Goal: Task Accomplishment & Management: Manage account settings

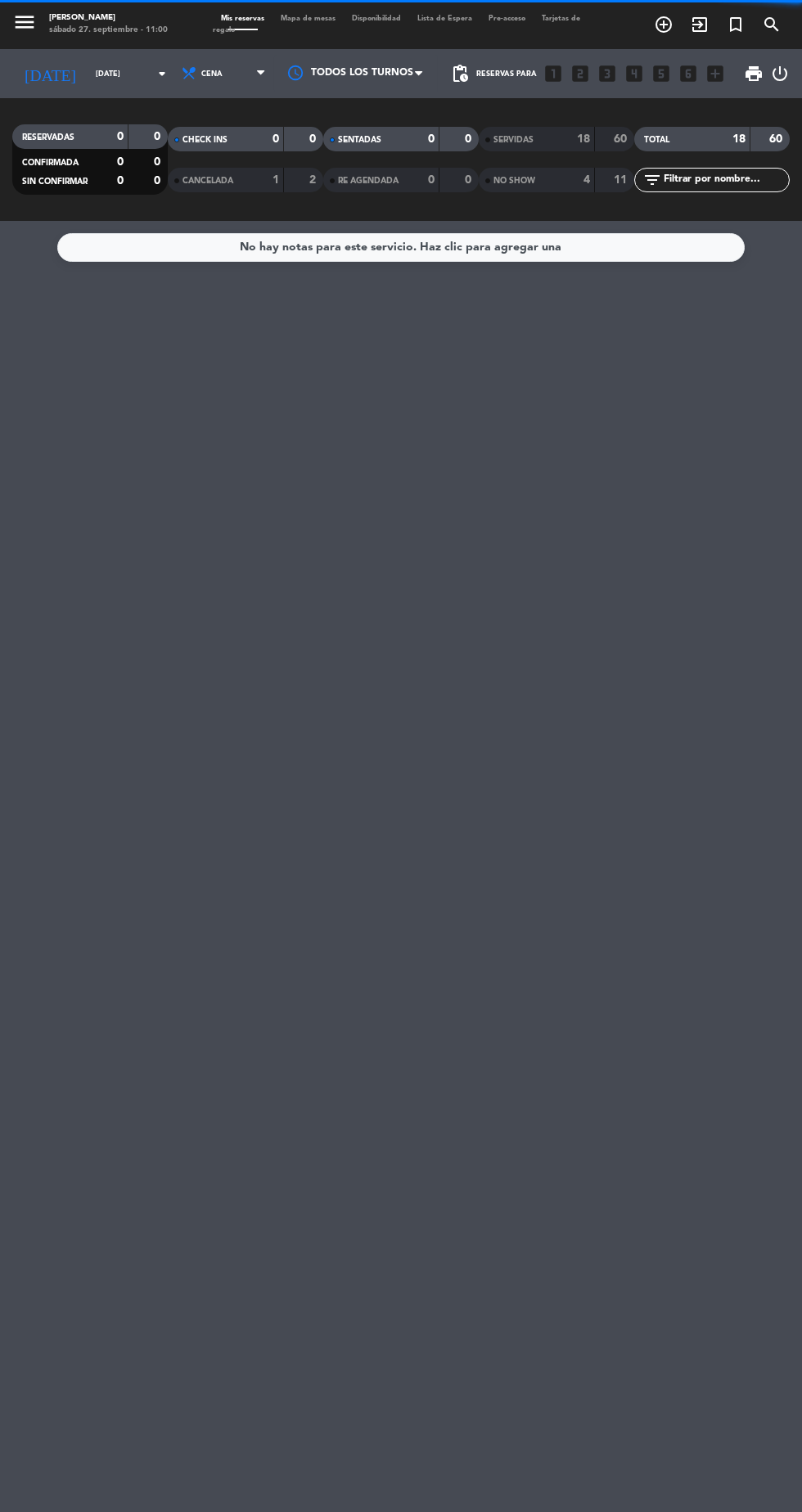
click at [93, 79] on input "[DATE]" at bounding box center [139, 74] width 103 height 25
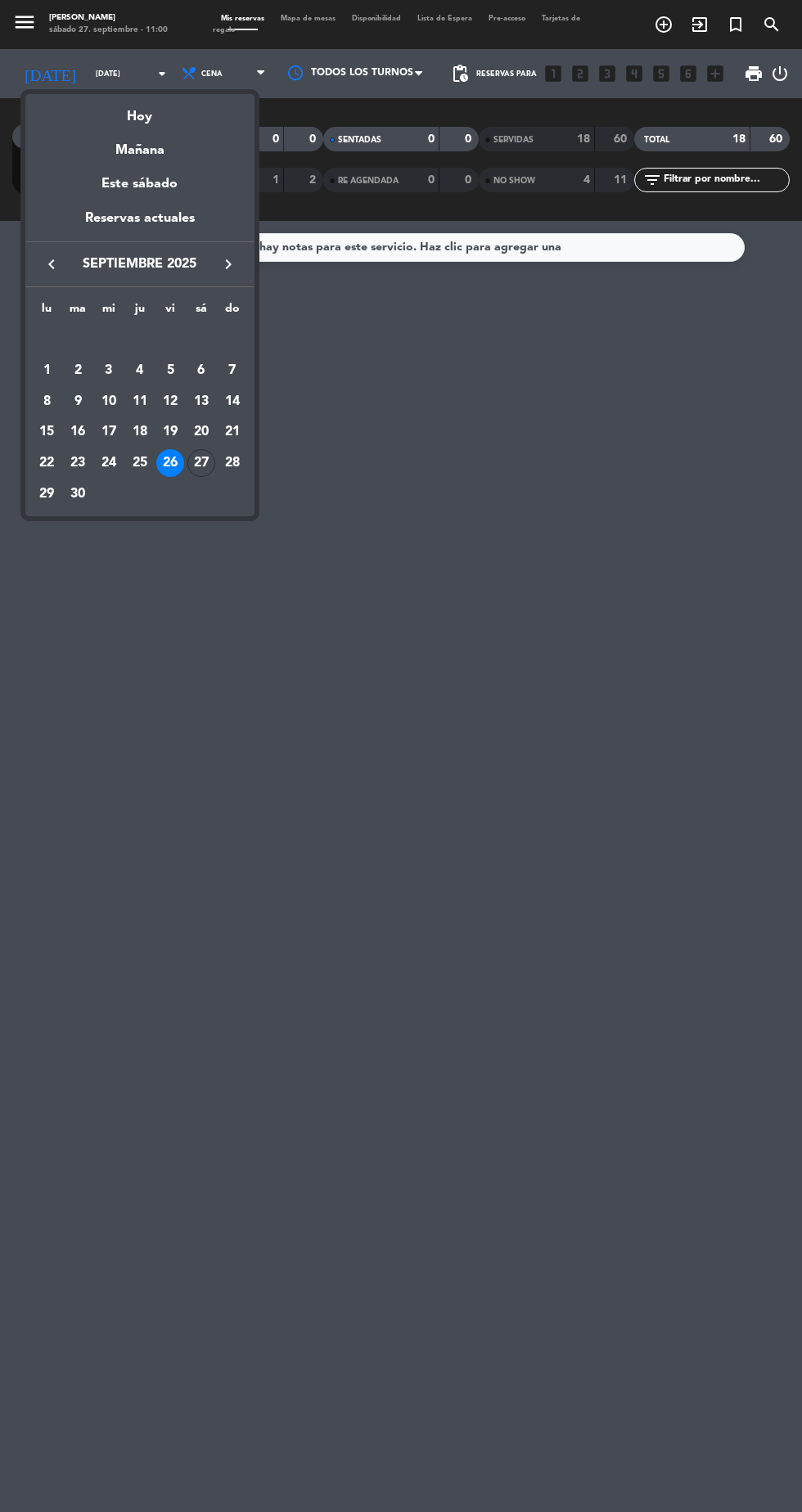
click at [204, 470] on div "27" at bounding box center [200, 463] width 28 height 28
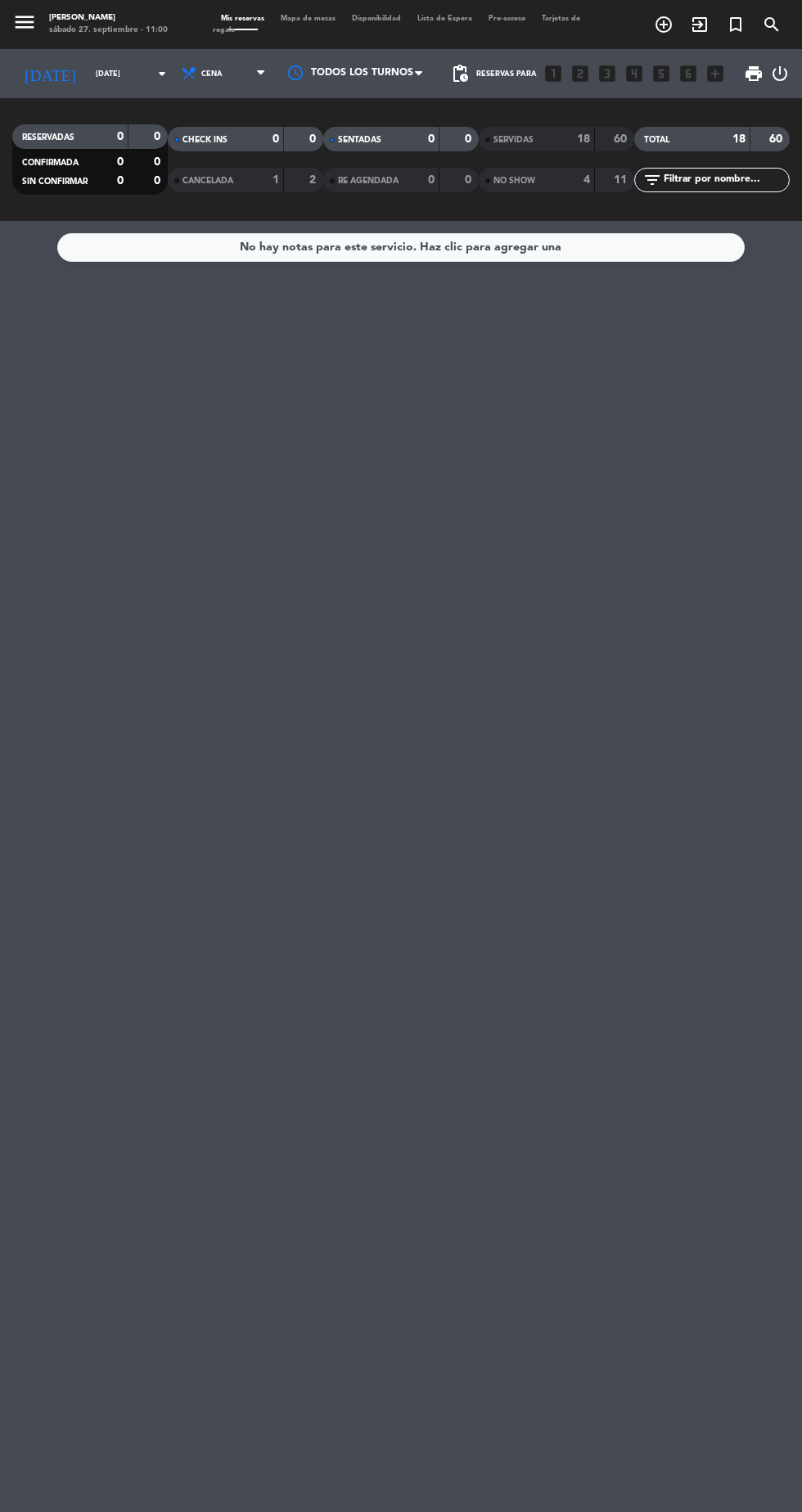
type input "[DATE]"
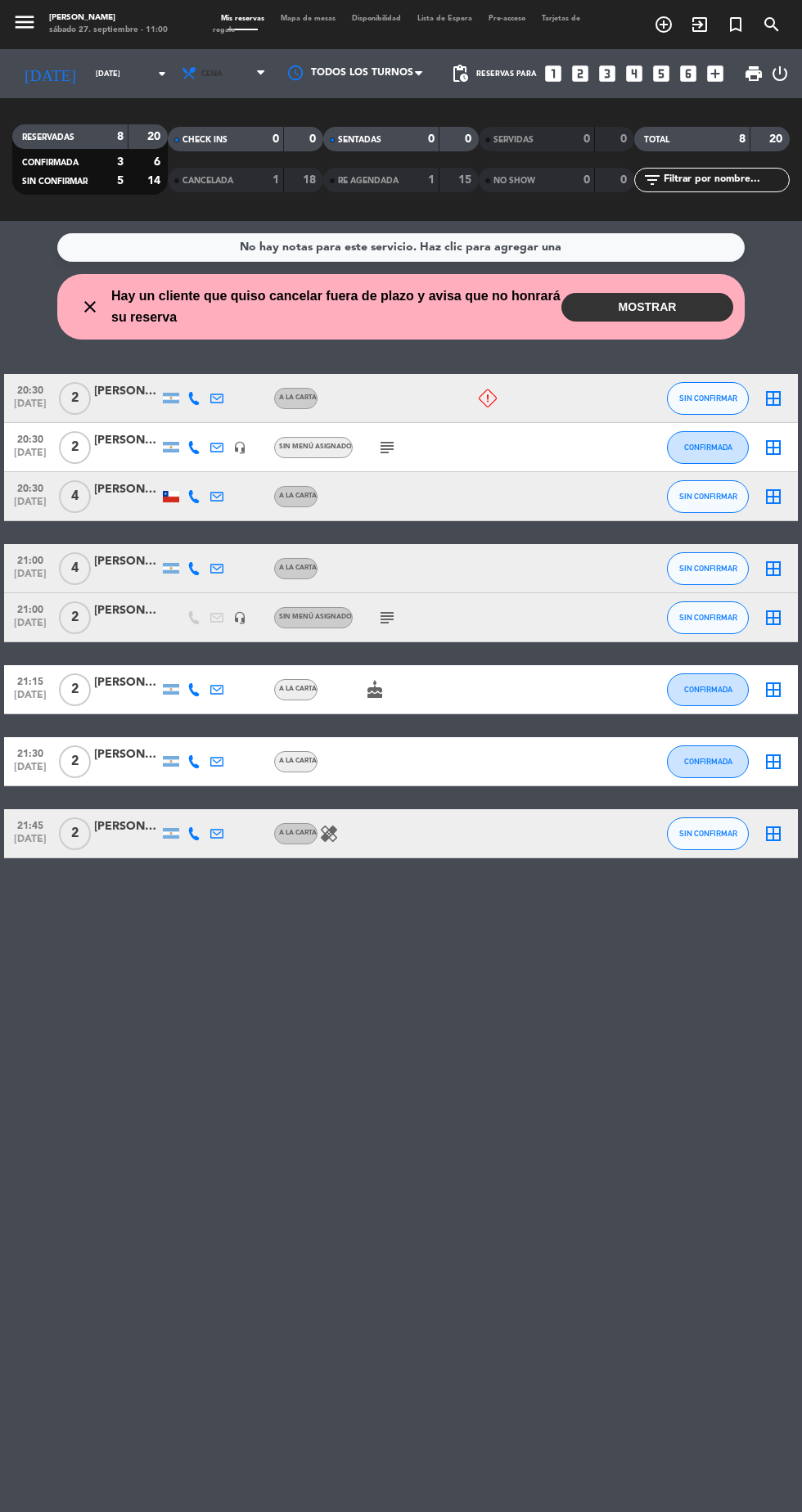
click at [219, 57] on span "Cena" at bounding box center [225, 73] width 98 height 36
click at [206, 182] on div "menu Hierro Bodegón [DATE] 27. septiembre - 11:00 Mis reservas Mapa de mesas Di…" at bounding box center [401, 110] width 802 height 221
click at [226, 73] on span "Cena" at bounding box center [225, 73] width 98 height 36
click at [201, 155] on div "menu Hierro Bodegón [DATE] 27. septiembre - 11:00 Mis reservas Mapa de mesas Di…" at bounding box center [401, 110] width 802 height 221
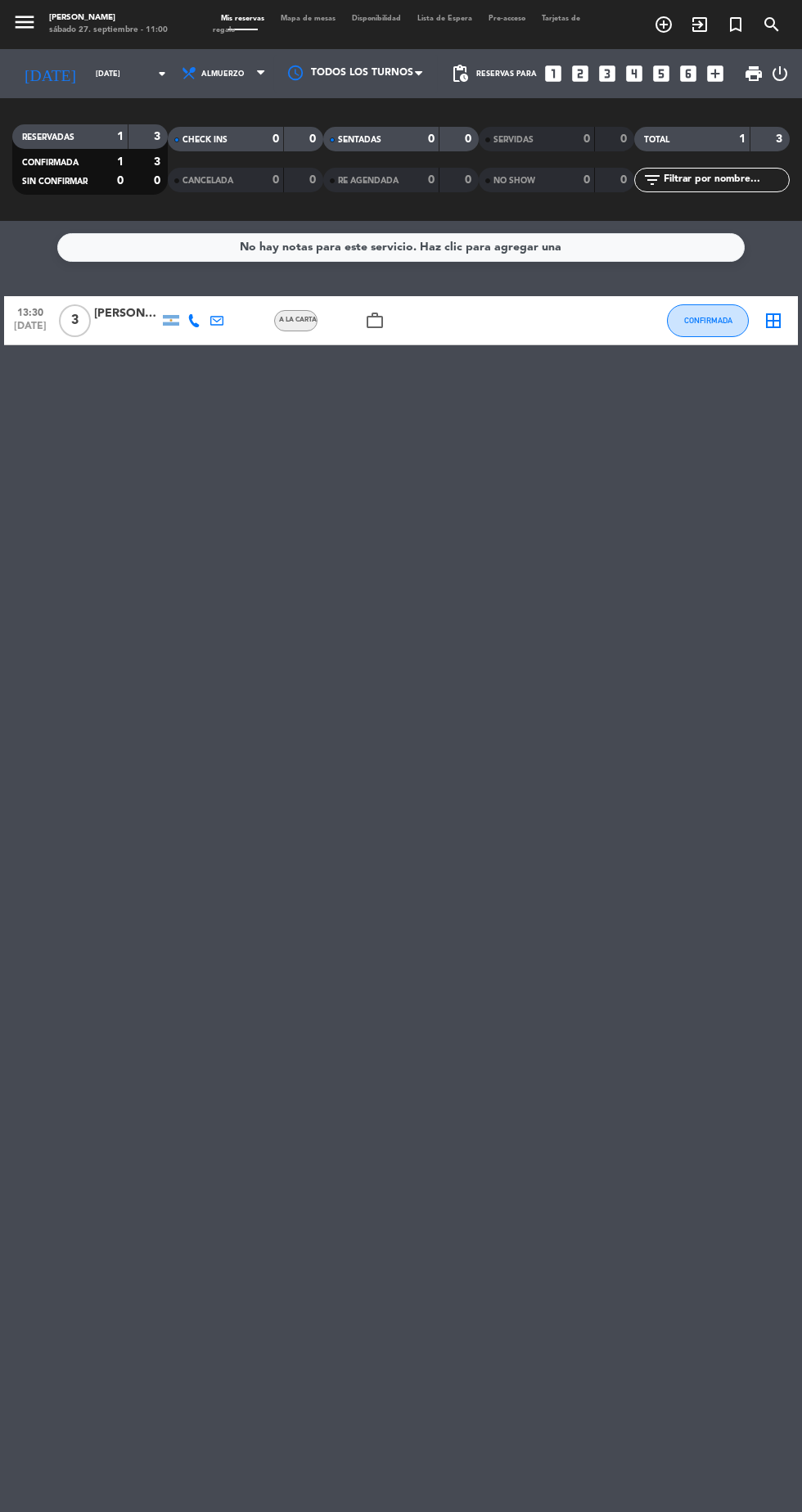
click at [472, 338] on div at bounding box center [477, 321] width 44 height 48
click at [371, 320] on icon "work_outline" at bounding box center [375, 321] width 20 height 20
